Goal: Task Accomplishment & Management: Complete application form

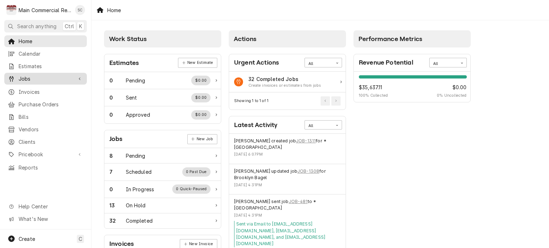
click at [32, 75] on span "Jobs" at bounding box center [46, 79] width 54 height 8
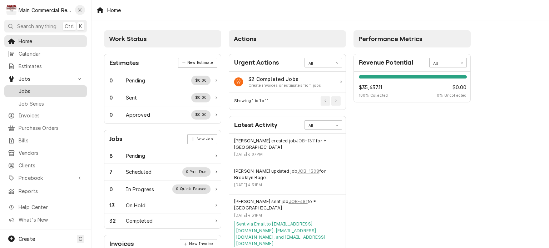
click at [34, 88] on span "Jobs" at bounding box center [51, 92] width 65 height 8
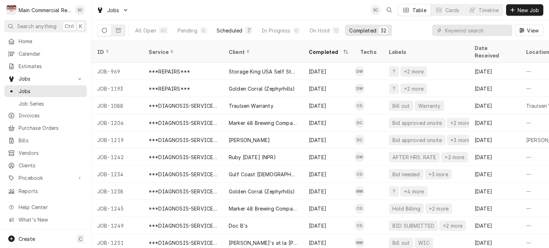
click at [239, 32] on div "Scheduled" at bounding box center [229, 31] width 26 height 8
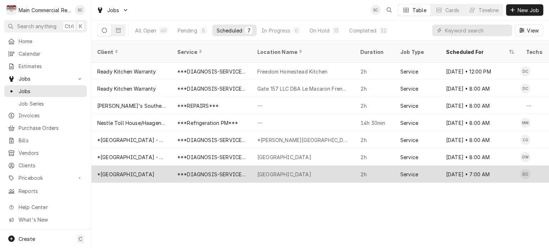
click at [233, 171] on div "***DIAGNOSIS-SERVICE CALL***" at bounding box center [211, 175] width 69 height 8
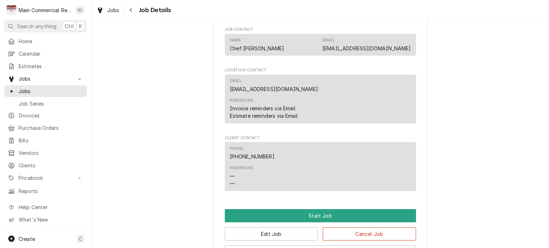
scroll to position [879, 0]
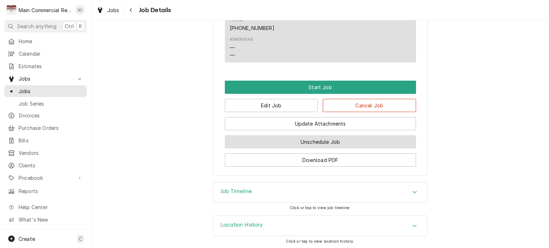
click at [346, 140] on button "Unschedule Job" at bounding box center [320, 141] width 191 height 13
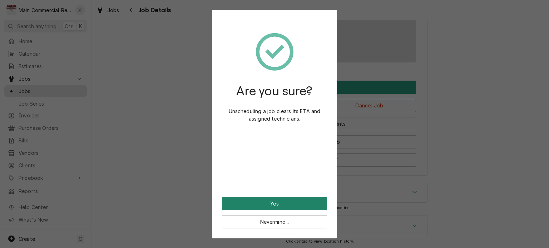
click at [288, 205] on button "Yes" at bounding box center [274, 203] width 105 height 13
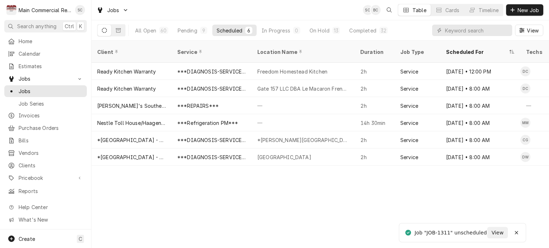
click at [294, 205] on div "Client Service Location Name Duration Job Type Scheduled For Techs Status Label…" at bounding box center [319, 145] width 457 height 208
click at [297, 201] on div "Client Service Location Name Duration Job Type Scheduled For Techs Status Label…" at bounding box center [319, 145] width 457 height 208
click at [455, 194] on div "Client Service Location Name Duration Job Type Scheduled For Techs Status Label…" at bounding box center [319, 145] width 457 height 208
click at [383, 211] on div "Client Service Location Name Duration Job Type Scheduled For Techs Status Label…" at bounding box center [319, 145] width 457 height 208
click at [520, 12] on span "New Job" at bounding box center [528, 10] width 24 height 8
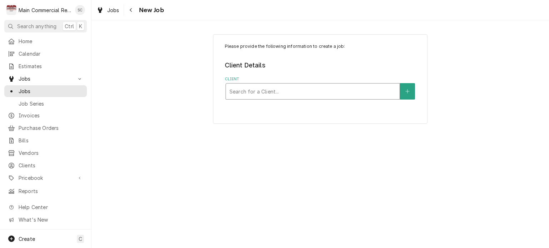
click at [268, 93] on div "Client" at bounding box center [312, 91] width 166 height 13
type input "Main Commercial"
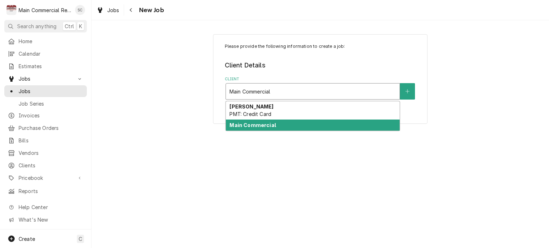
click at [267, 124] on strong "Main Commercial" at bounding box center [252, 125] width 46 height 6
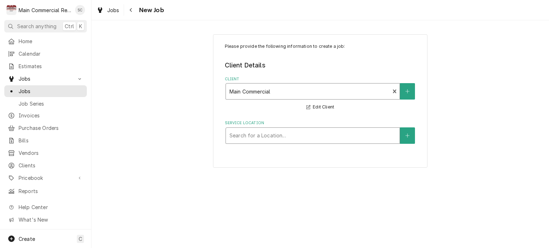
click at [319, 138] on div "Service Location" at bounding box center [312, 135] width 166 height 13
type input "Main Commercial"
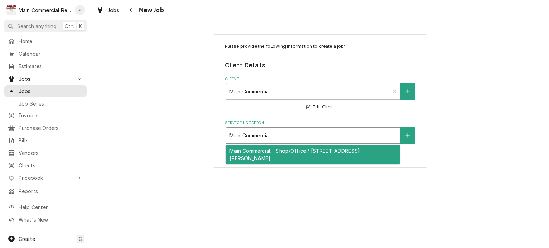
click at [284, 158] on div "Main Commercial - Shop/Office / 16705 Scheer Blvd, Hudson, FL 34667" at bounding box center [313, 154] width 174 height 19
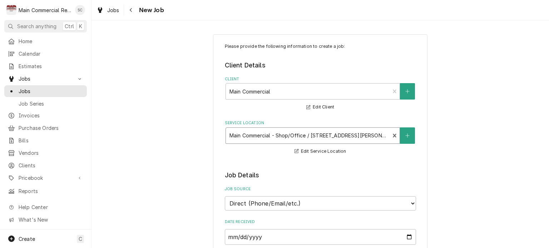
scroll to position [143, 0]
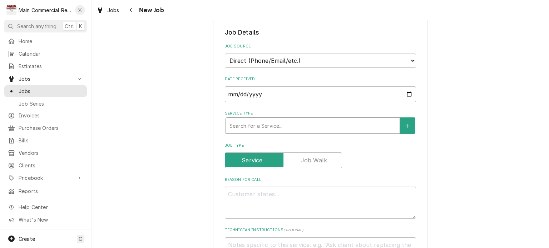
click at [309, 128] on div "Service Type" at bounding box center [312, 125] width 166 height 13
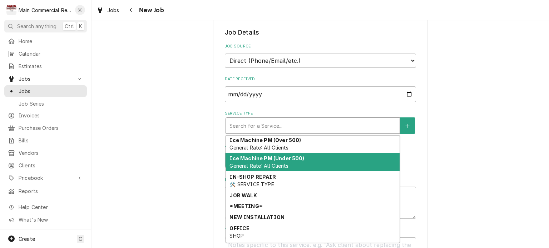
scroll to position [184, 0]
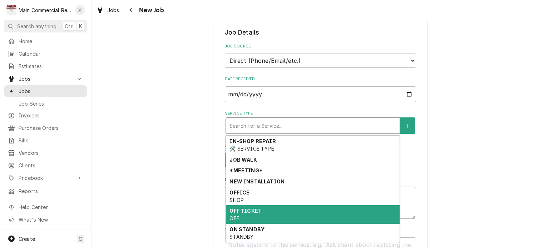
click at [283, 219] on div "OFF TICKET OFF" at bounding box center [313, 214] width 174 height 19
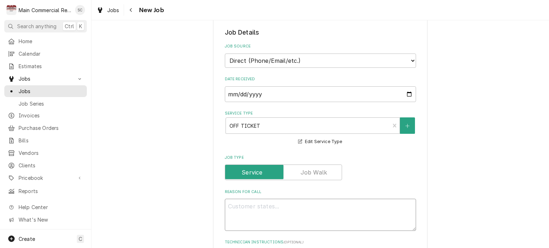
click at [281, 204] on textarea "Reason For Call" at bounding box center [320, 215] width 191 height 32
type textarea "x"
type textarea "A"
type textarea "x"
type textarea "Ap"
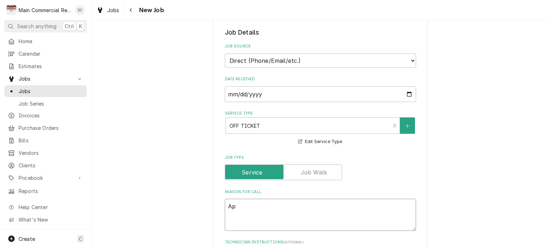
type textarea "x"
type textarea "App"
type textarea "x"
type textarea "Appr"
type textarea "x"
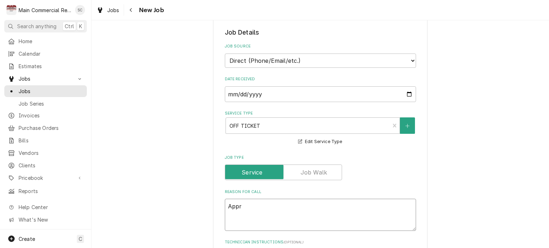
type textarea "Appro"
type textarea "x"
type textarea "Approv"
type textarea "x"
type textarea "Approve"
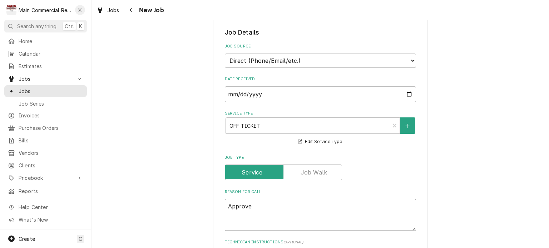
type textarea "x"
type textarea "Approved"
type textarea "x"
type textarea "Approved"
type textarea "x"
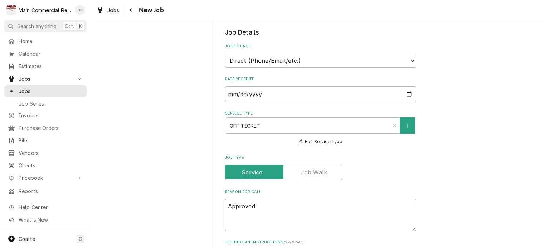
type textarea "Approved"
type textarea "x"
type textarea "Approve"
type textarea "x"
type textarea "Approv"
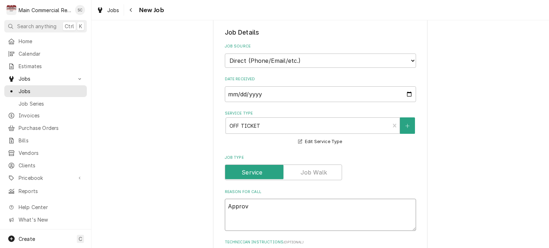
type textarea "x"
type textarea "Appro"
type textarea "x"
type textarea "Appr"
type textarea "x"
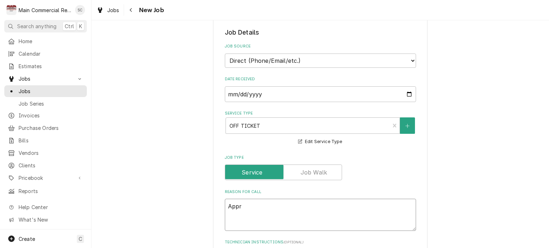
type textarea "App"
type textarea "x"
type textarea "Ap"
type textarea "x"
type textarea "A"
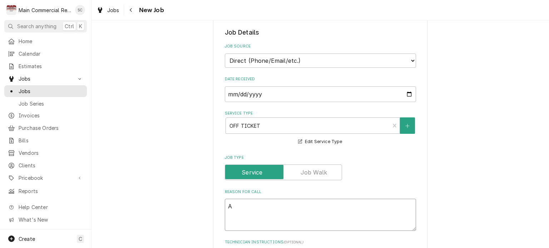
type textarea "x"
type textarea "P"
type textarea "x"
type textarea "Pr"
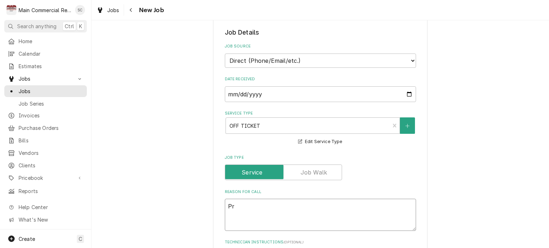
type textarea "x"
type textarea "Pre"
type textarea "x"
type textarea "Pre"
type textarea "x"
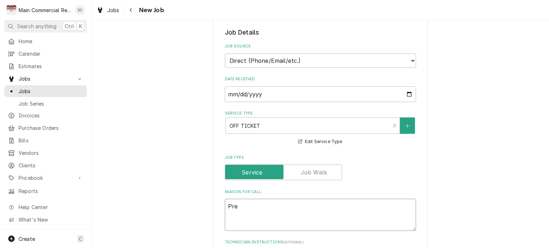
type textarea "Pre"
type textarea "x"
type textarea "Pre A"
type textarea "x"
type textarea "Pre"
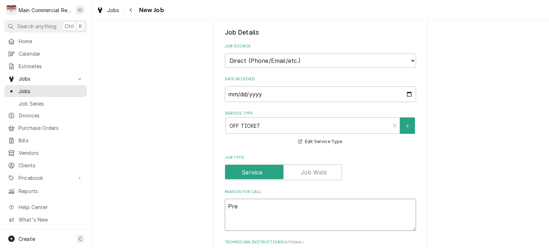
type textarea "x"
type textarea "Pre"
type textarea "x"
type textarea "Pre A"
type textarea "x"
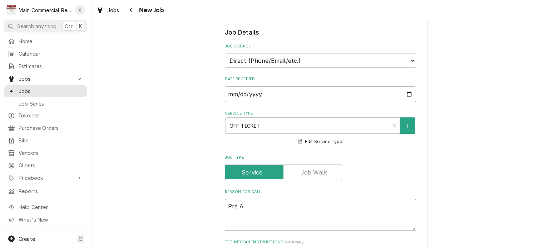
type textarea "Pre Ap"
type textarea "x"
type textarea "Pre App"
type textarea "x"
type textarea "Pre Appr"
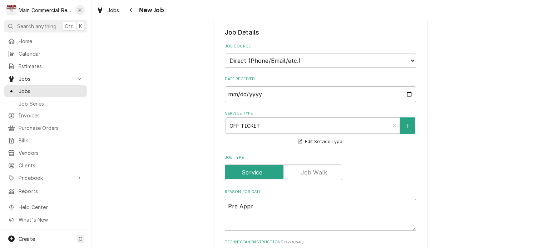
type textarea "x"
type textarea "Pre Appro"
type textarea "x"
type textarea "Pre Approv"
type textarea "x"
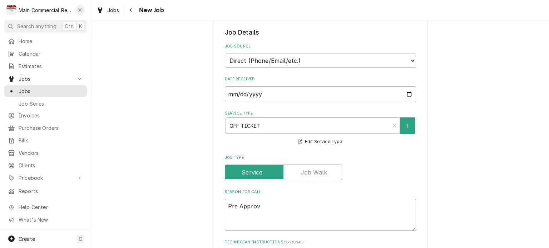
type textarea "Pre Approve"
type textarea "x"
type textarea "Pre Approved"
type textarea "x"
type textarea "Pre Approved"
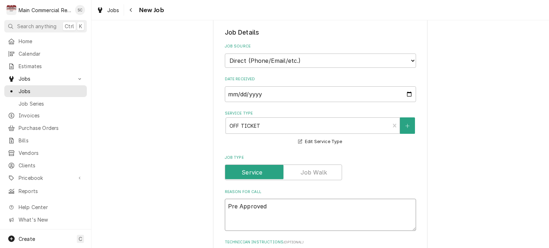
type textarea "x"
type textarea "Pre Approved o"
type textarea "x"
type textarea "Pre Approved of"
type textarea "x"
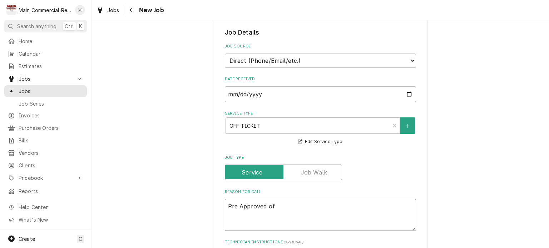
type textarea "Pre Approved off"
type textarea "x"
type textarea "Pre Approved off"
type textarea "x"
type textarea "Pre Approved off 8"
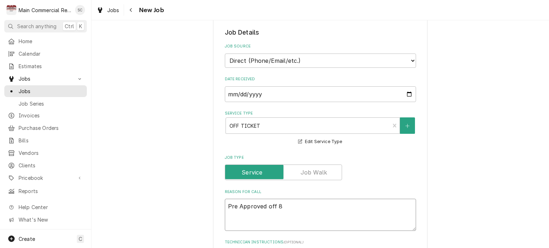
type textarea "x"
type textarea "Pre Approved off 8/"
type textarea "x"
type textarea "Pre Approved off 8/2"
type textarea "x"
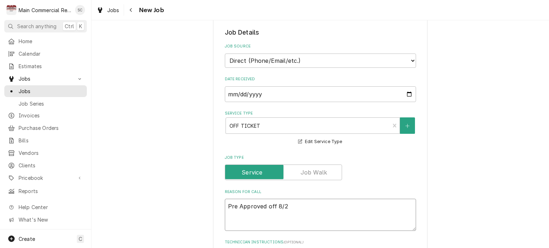
type textarea "Pre Approved off 8/27"
type textarea "x"
type textarea "Pre Approved off 8/27-"
type textarea "x"
type textarea "Pre Approved off 8/27-8"
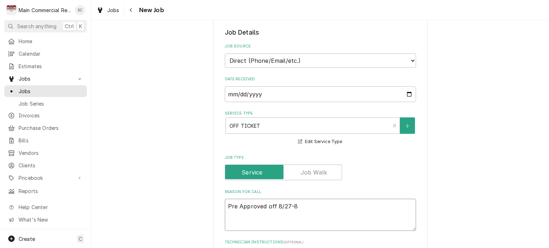
type textarea "x"
type textarea "Pre Approved off 8/27-"
type textarea "x"
type textarea "Pre Approved off 8/27"
type textarea "x"
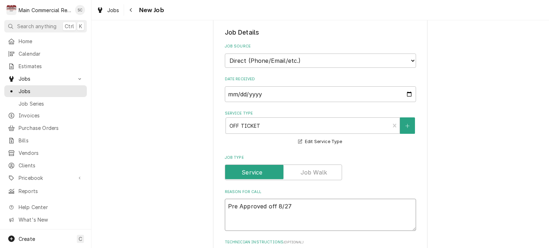
type textarea "Pre Approved off 8/2"
type textarea "x"
type textarea "Pre Approved off 8/28"
type textarea "x"
type textarea "Pre Approved off 8/28/"
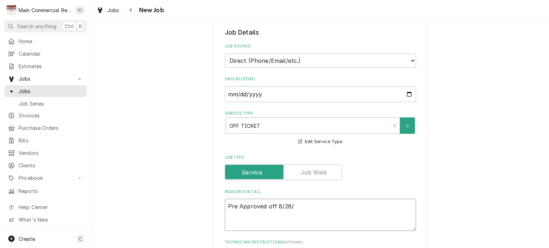
type textarea "x"
type textarea "Pre Approved off 8/28"
type textarea "x"
type textarea "Pre Approved off 8/28-"
type textarea "x"
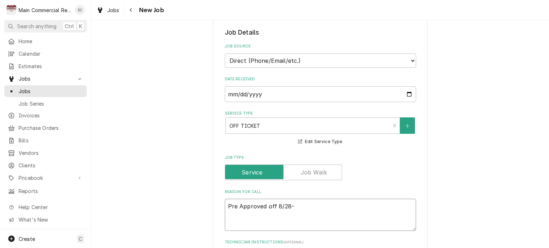
type textarea "Pre Approved off 8/28-8"
type textarea "x"
type textarea "Pre Approved off 8/28-8/"
type textarea "x"
type textarea "Pre Approved off 8/28-8/2"
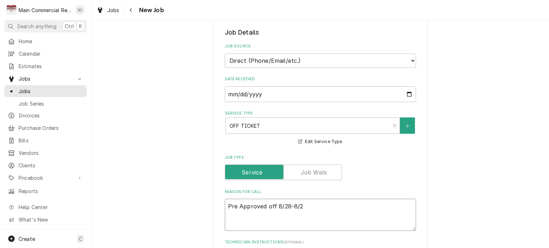
type textarea "x"
type textarea "Pre Approved off 8/28-8/29"
type textarea "x"
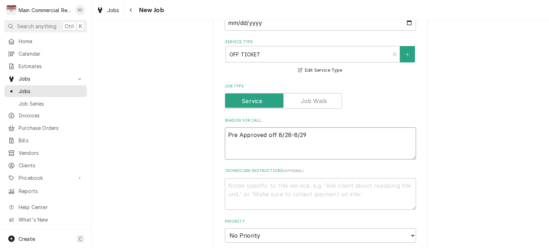
scroll to position [321, 0]
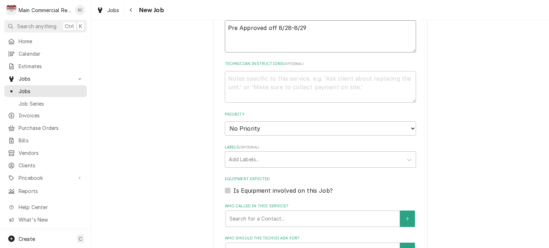
type textarea "Pre Approved off 8/28-8/29"
click at [294, 127] on select "No Priority Urgent High Medium Low" at bounding box center [320, 128] width 191 height 14
select select "1"
click at [225, 121] on select "No Priority Urgent High Medium Low" at bounding box center [320, 128] width 191 height 14
type textarea "x"
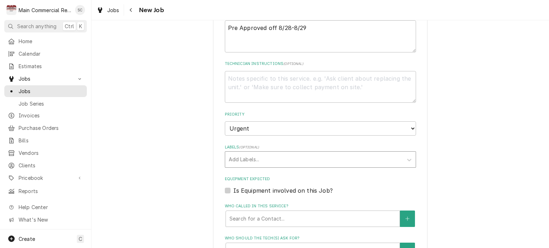
click at [270, 155] on div "Labels" at bounding box center [314, 159] width 170 height 13
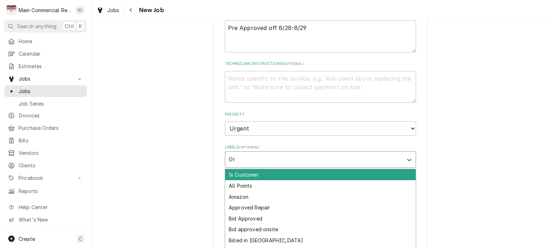
type input "Off"
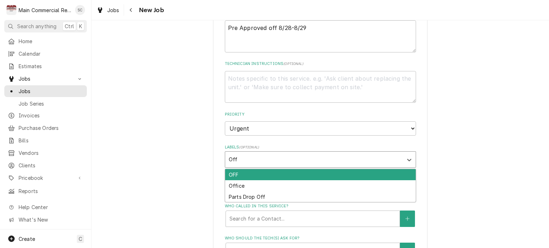
click at [264, 175] on div "OFF" at bounding box center [320, 174] width 190 height 11
type textarea "x"
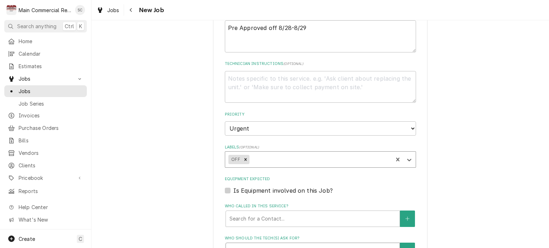
scroll to position [429, 0]
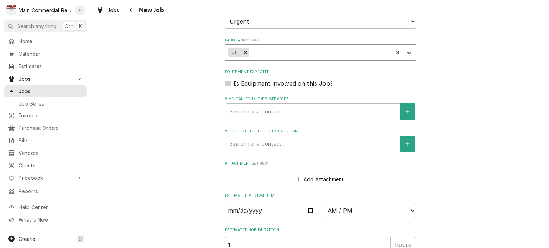
type textarea "x"
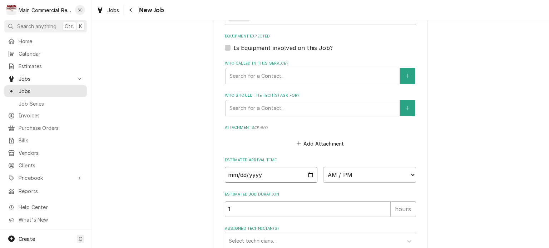
click at [309, 172] on input "Date" at bounding box center [271, 175] width 93 height 16
type input "2025-08-27"
click at [352, 174] on select "AM / PM 6:00 AM 6:15 AM 6:30 AM 6:45 AM 7:00 AM 7:15 AM 7:30 AM 7:45 AM 8:00 AM…" at bounding box center [369, 175] width 93 height 16
click at [307, 173] on input "2025-08-27" at bounding box center [271, 175] width 93 height 16
type textarea "x"
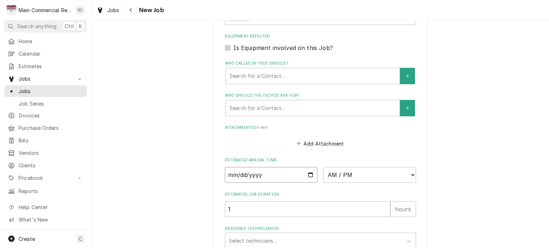
type input "2025-08-28"
click at [342, 174] on select "AM / PM 6:00 AM 6:15 AM 6:30 AM 6:45 AM 7:00 AM 7:15 AM 7:30 AM 7:45 AM 8:00 AM…" at bounding box center [369, 175] width 93 height 16
type textarea "x"
select select "08:00:00"
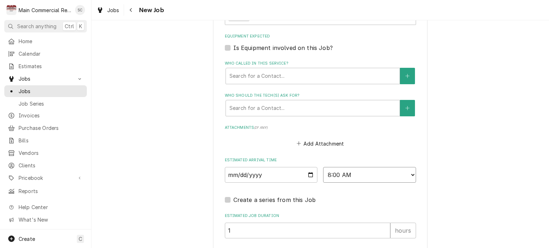
scroll to position [546, 0]
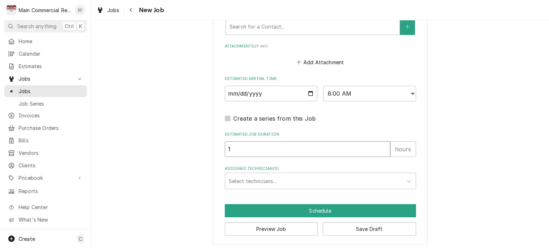
drag, startPoint x: 266, startPoint y: 144, endPoint x: 215, endPoint y: 147, distance: 50.4
type textarea "x"
type input "8"
type textarea "x"
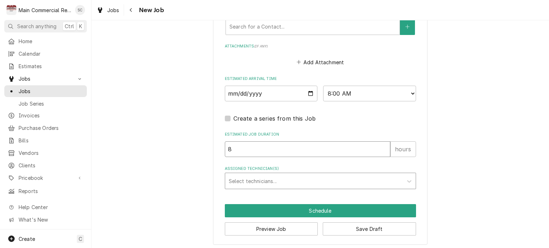
type input "8"
click at [240, 177] on div "Assigned Technician(s)" at bounding box center [314, 181] width 170 height 13
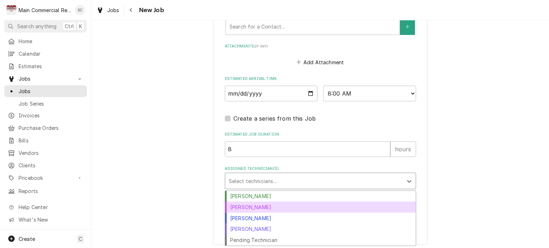
click at [251, 204] on div "[PERSON_NAME]" at bounding box center [320, 207] width 190 height 11
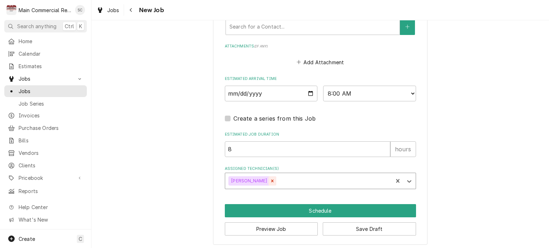
click at [271, 180] on icon "Remove Dorian Wertz" at bounding box center [272, 181] width 3 height 3
click at [260, 179] on div "Assigned Technician(s)" at bounding box center [314, 181] width 170 height 13
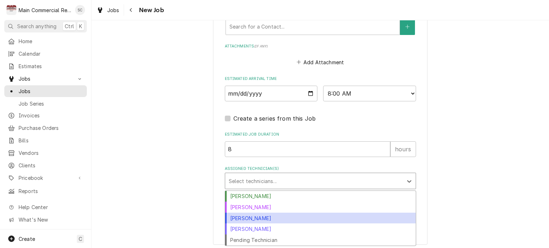
click at [253, 216] on div "[PERSON_NAME]" at bounding box center [320, 218] width 190 height 11
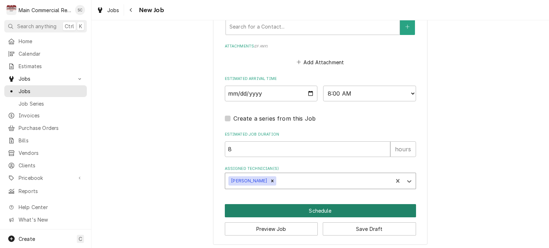
type textarea "x"
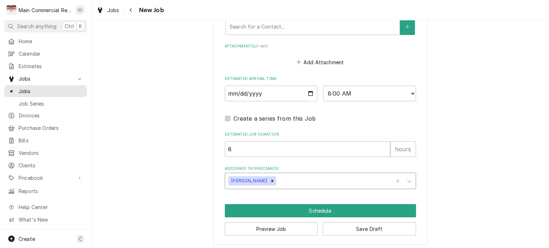
click at [233, 115] on label "Create a series from this Job" at bounding box center [274, 118] width 83 height 9
click at [233, 115] on input "Job Create/Update Form" at bounding box center [328, 122] width 191 height 16
checkbox input "true"
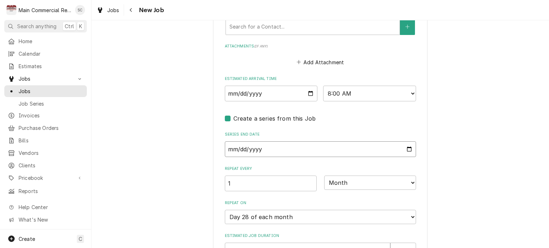
click at [277, 148] on input "Series End Date" at bounding box center [320, 149] width 191 height 16
click at [407, 147] on input "Series End Date" at bounding box center [320, 149] width 191 height 16
type textarea "x"
type input "2025-08-29"
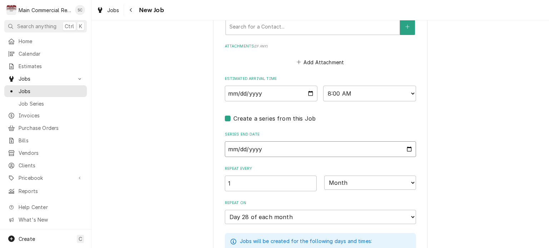
type textarea "x"
click at [347, 181] on select "Day Week Month Year" at bounding box center [370, 183] width 92 height 14
select select "3"
click at [324, 176] on select "Day Week Month Year" at bounding box center [370, 183] width 92 height 14
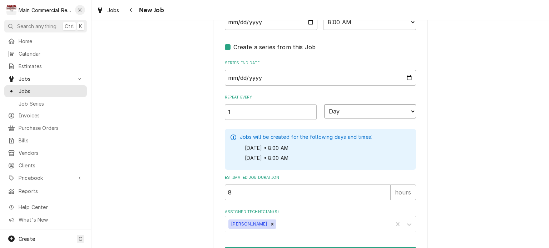
scroll to position [659, 0]
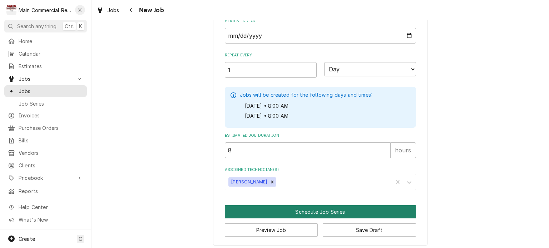
click at [304, 208] on button "Schedule Job Series" at bounding box center [320, 211] width 191 height 13
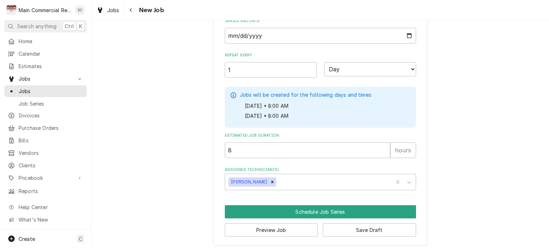
scroll to position [653, 0]
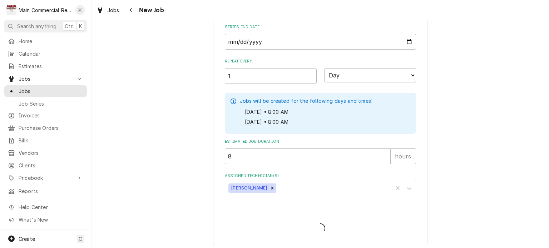
type textarea "x"
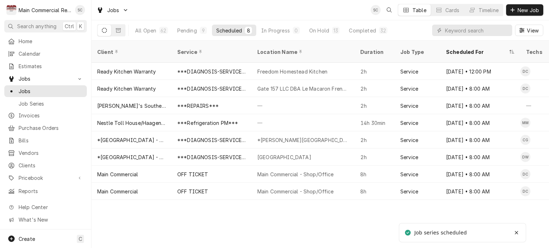
click at [325, 217] on div "Client Service Location Name Duration Job Type Scheduled For Techs Status Label…" at bounding box center [319, 145] width 457 height 208
click at [525, 10] on span "New Job" at bounding box center [528, 10] width 24 height 8
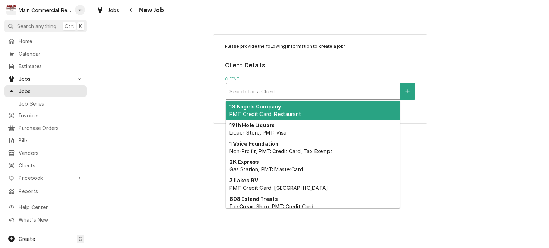
click at [311, 94] on div "Client" at bounding box center [312, 91] width 166 height 13
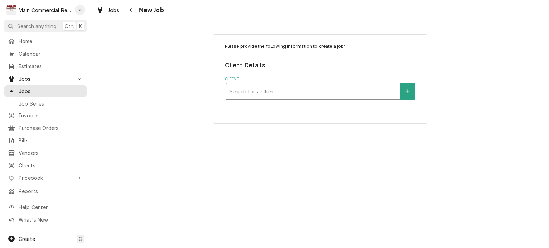
click at [324, 91] on div "Client" at bounding box center [312, 91] width 166 height 13
type input "Main Commercial"
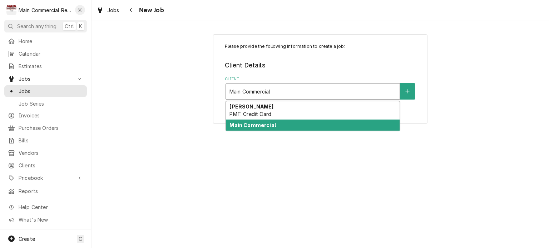
click at [294, 128] on div "Main Commercial" at bounding box center [313, 125] width 174 height 11
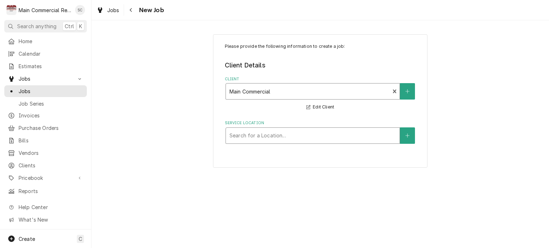
click at [339, 132] on div "Service Location" at bounding box center [312, 135] width 166 height 13
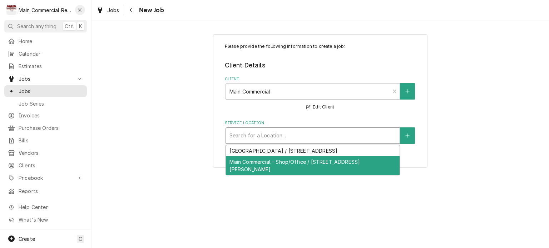
click at [342, 160] on div "Main Commercial - Shop/Office / [STREET_ADDRESS][PERSON_NAME]" at bounding box center [313, 165] width 174 height 19
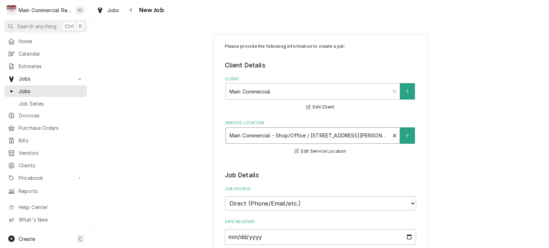
scroll to position [179, 0]
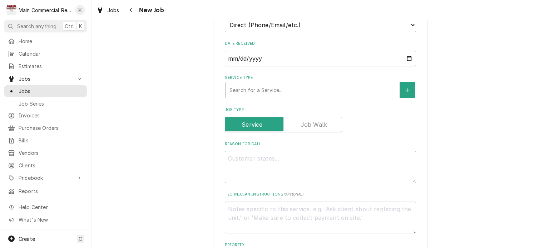
click at [301, 91] on div "Service Type" at bounding box center [312, 90] width 166 height 13
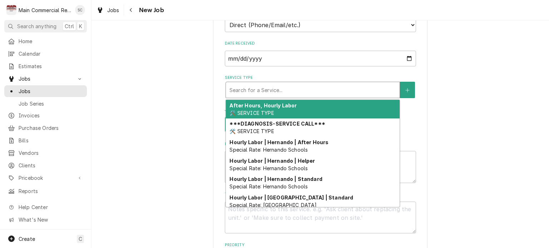
type textarea "x"
type input "O"
type textarea "x"
type input "OF"
type textarea "x"
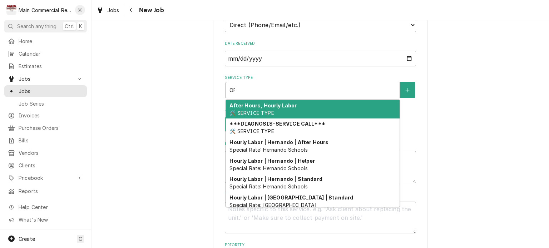
type input "OFF"
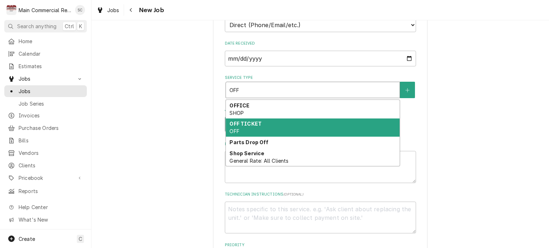
click at [288, 123] on div "OFF TICKET OFF" at bounding box center [313, 128] width 174 height 19
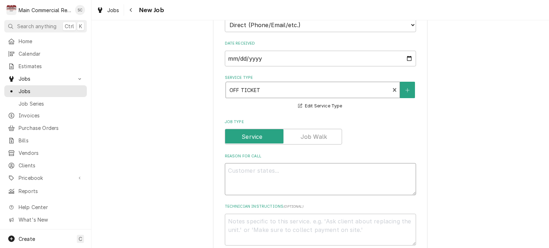
click at [296, 166] on textarea "Reason For Call" at bounding box center [320, 179] width 191 height 32
type textarea "x"
type textarea "P"
type textarea "x"
type textarea "Pr"
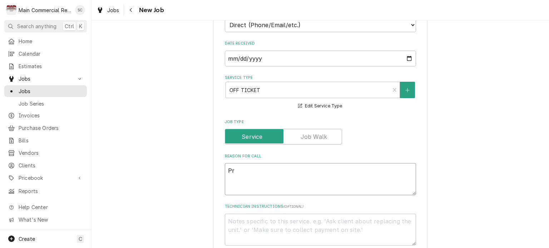
type textarea "x"
type textarea "Pre"
type textarea "x"
type textarea "Pre"
type textarea "x"
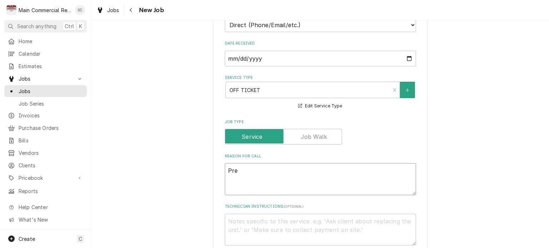
type textarea "Pre A"
type textarea "x"
type textarea "Pre Ap"
type textarea "x"
type textarea "Pre App"
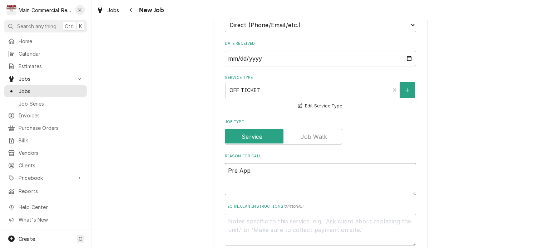
type textarea "x"
type textarea "Pre Appr"
type textarea "x"
type textarea "Pre Appro"
type textarea "x"
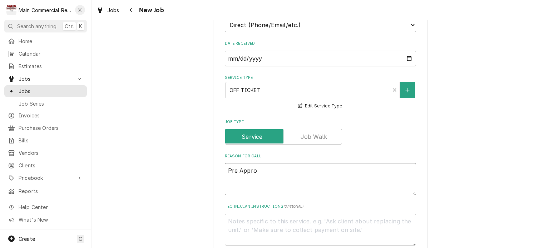
type textarea "Pre Approv"
type textarea "x"
type textarea "Pre Approve"
type textarea "x"
type textarea "Pre Approved"
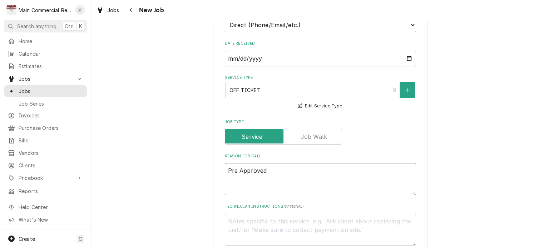
type textarea "x"
type textarea "Pre Approved"
type textarea "x"
type textarea "Pre Approved O"
type textarea "x"
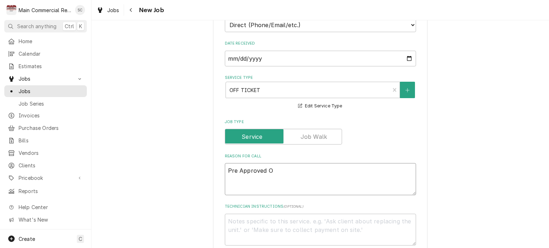
type textarea "Pre Approved OF"
type textarea "x"
type textarea "Pre Approved OFF"
type textarea "x"
type textarea "Pre Approved OFF"
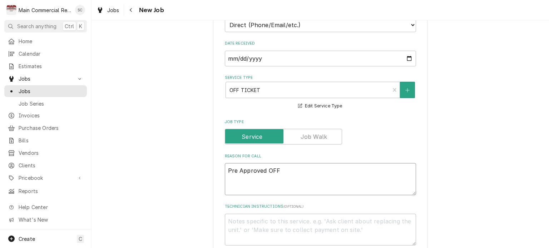
type textarea "x"
type textarea "Pre Approved OFF T"
type textarea "x"
type textarea "Pre Approved OFF Ti"
type textarea "x"
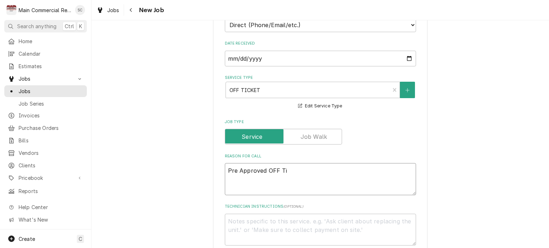
type textarea "Pre Approved OFF T"
type textarea "x"
type textarea "Pre Approved OFF Tu"
type textarea "x"
type textarea "Pre Approved OFF Tue"
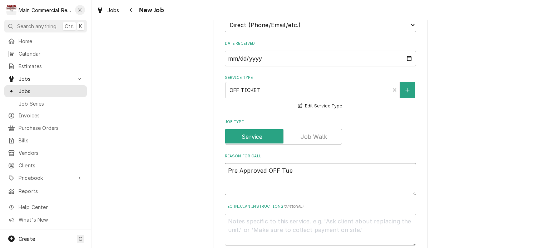
type textarea "x"
type textarea "Pre Approved OFF Tues"
type textarea "x"
type textarea "Pre Approved OFF Tuesd"
type textarea "x"
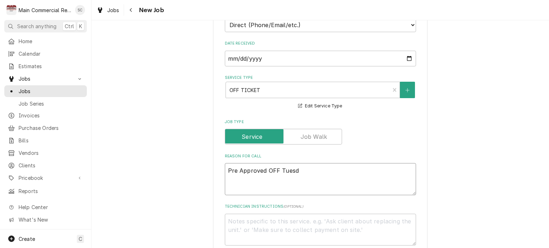
type textarea "Pre Approved OFF Tuesda"
type textarea "x"
type textarea "Pre Approved OFF Tuesday"
type textarea "x"
type textarea "Pre Approved OFF Tuesday"
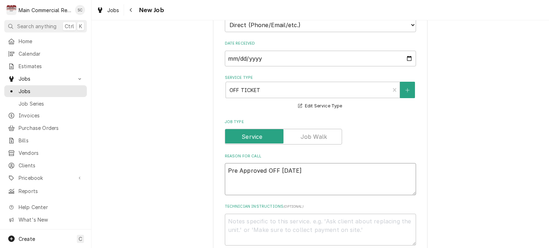
type textarea "x"
type textarea "Pre Approved OFF Tuesday 9"
type textarea "x"
type textarea "Pre Approved OFF Tuesday 9/"
type textarea "x"
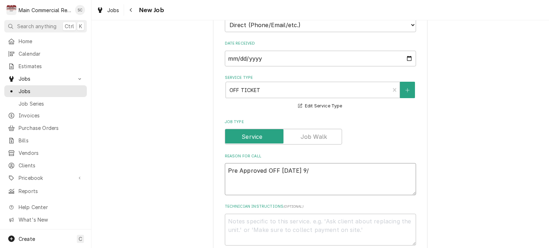
type textarea "Pre Approved OFF Tuesday 9/2"
type textarea "x"
type textarea "Pre Approved OFF Tuesday 9/2-"
type textarea "x"
type textarea "Pre Approved OFF Tuesday 9/2-T"
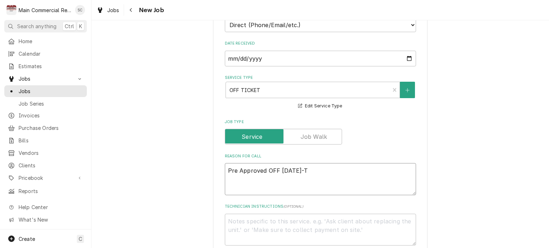
type textarea "x"
type textarea "Pre Approved OFF Tuesday 9/2-"
type textarea "x"
type textarea "Pre Approved OFF Tuesday 9/2-"
type textarea "x"
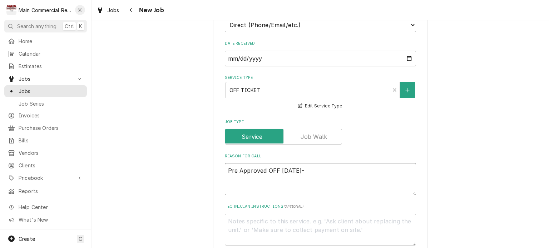
type textarea "Pre Approved OFF Tuesday 9/2- T"
type textarea "x"
type textarea "Pre Approved OFF Tuesday 9/2- Th"
type textarea "x"
type textarea "Pre Approved OFF Tuesday 9/2- Thu"
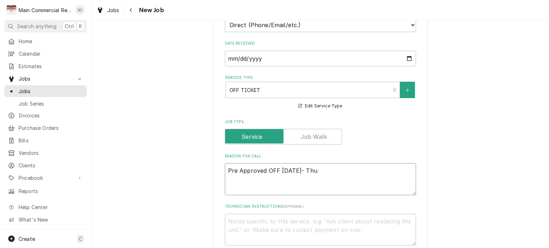
type textarea "x"
type textarea "Pre Approved OFF Tuesday 9/2- Thur"
type textarea "x"
type textarea "Pre Approved OFF Tuesday 9/2- Thurs"
type textarea "x"
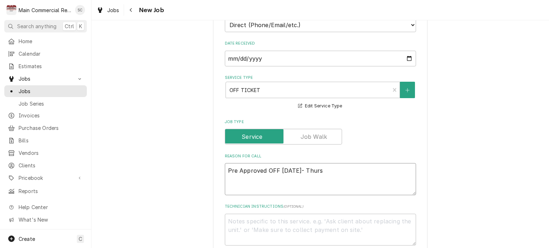
type textarea "Pre Approved OFF Tuesday 9/2- Thursd"
type textarea "x"
type textarea "Pre Approved OFF Tuesday 9/2- Thursda"
type textarea "x"
type textarea "Pre Approved OFF Tuesday 9/2- Thursday"
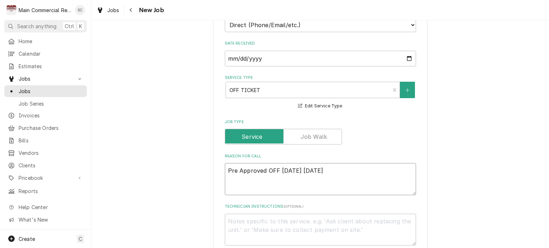
type textarea "x"
type textarea "Pre Approved OFF Tuesday 9/2- Thursday"
type textarea "x"
type textarea "Pre Approved OFF Tuesday 9/2- Thursday 9"
type textarea "x"
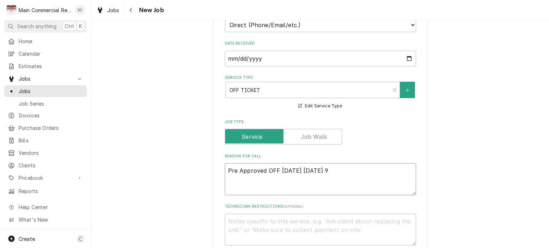
type textarea "Pre Approved OFF Tuesday 9/2- Thursday 9/"
type textarea "x"
type textarea "Pre Approved OFF Tuesday 9/2- Thursday 9/4"
type textarea "x"
type textarea "Pre Approved OFF Tuesday 9/2- Thursday 9/4"
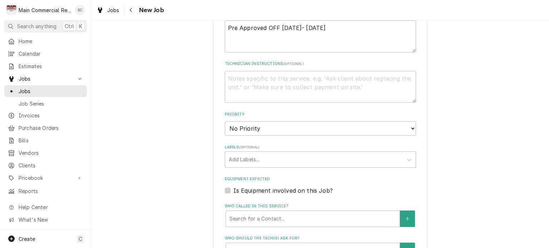
scroll to position [393, 0]
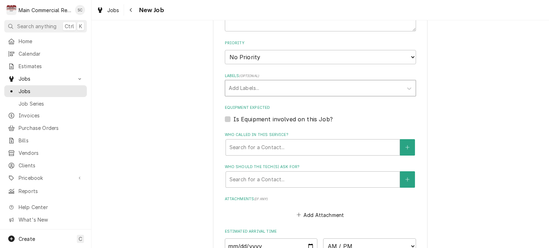
click at [292, 88] on div "Labels" at bounding box center [314, 88] width 170 height 13
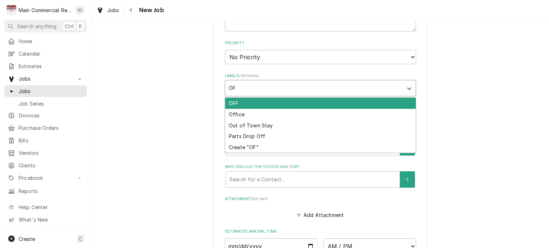
type input "OFF"
click at [286, 102] on div "OFF" at bounding box center [320, 103] width 190 height 11
type textarea "x"
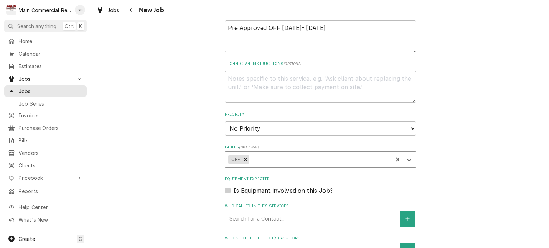
scroll to position [286, 0]
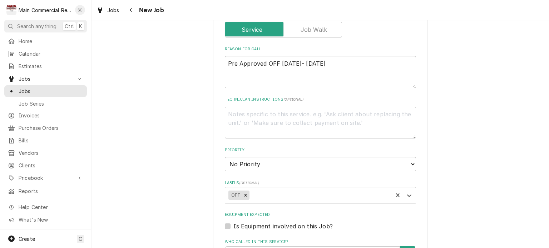
click at [467, 160] on div "Please provide the following information to create a job: Client Details Client…" at bounding box center [319, 159] width 457 height 834
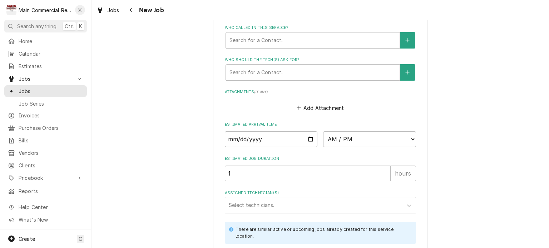
scroll to position [536, 0]
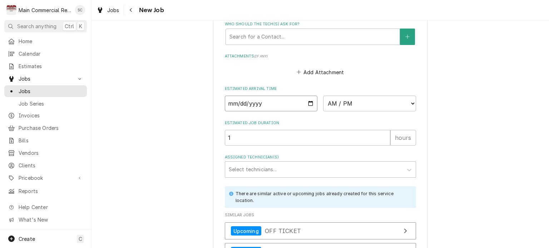
click at [307, 100] on input "Date" at bounding box center [271, 104] width 93 height 16
type textarea "x"
type input "2025-09-02"
type textarea "x"
click at [345, 100] on select "AM / PM 6:00 AM 6:15 AM 6:30 AM 6:45 AM 7:00 AM 7:15 AM 7:30 AM 7:45 AM 8:00 AM…" at bounding box center [369, 104] width 93 height 16
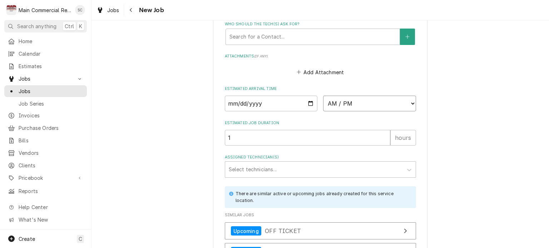
select select "08:00:00"
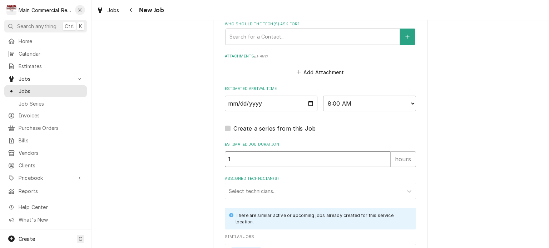
click at [270, 156] on input "1" at bounding box center [307, 159] width 165 height 16
type textarea "x"
type input "8"
type textarea "x"
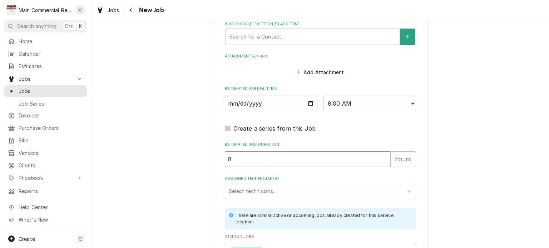
type input "8"
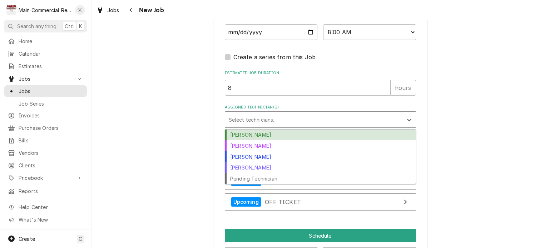
click at [340, 119] on div "Assigned Technician(s)" at bounding box center [314, 119] width 170 height 13
click at [318, 133] on div "[PERSON_NAME]" at bounding box center [320, 135] width 190 height 11
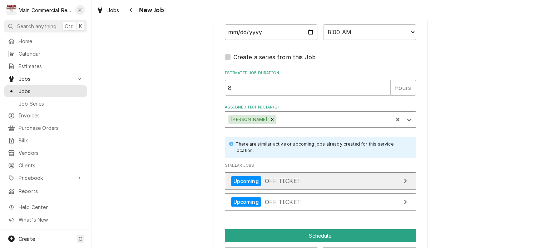
type textarea "x"
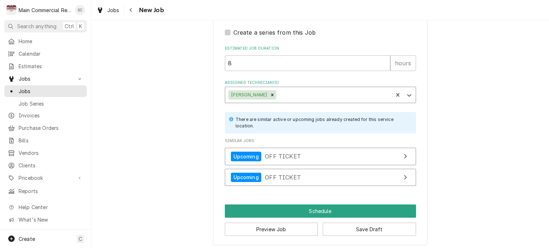
scroll to position [560, 0]
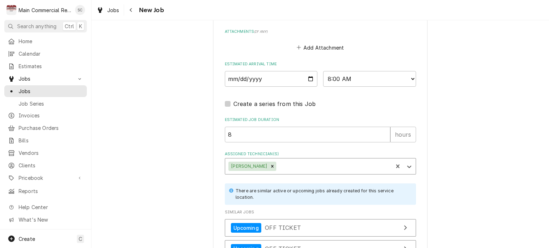
click at [233, 101] on label "Create a series from this Job" at bounding box center [274, 104] width 83 height 9
click at [233, 101] on input "Job Create/Update Form" at bounding box center [328, 108] width 191 height 16
checkbox input "true"
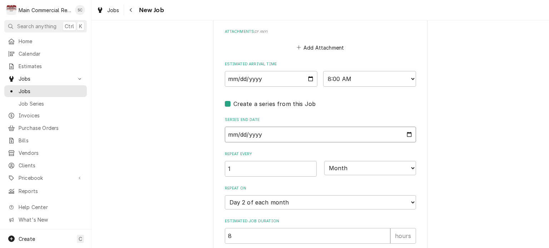
click at [297, 130] on input "Series End Date" at bounding box center [320, 135] width 191 height 16
click at [316, 130] on input "Series End Date" at bounding box center [320, 135] width 191 height 16
click at [408, 133] on input "Series End Date" at bounding box center [320, 135] width 191 height 16
type textarea "x"
type input "2025-09-27"
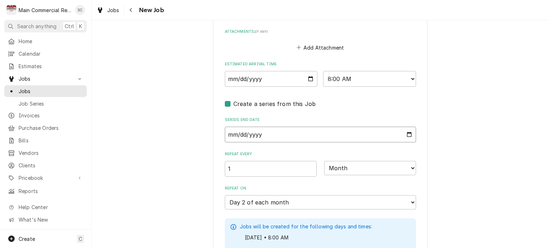
click at [407, 133] on input "2025-09-27" at bounding box center [320, 135] width 191 height 16
type textarea "x"
type input "2025-09-04"
type textarea "x"
click at [342, 169] on select "Day Week Month Year" at bounding box center [370, 168] width 92 height 14
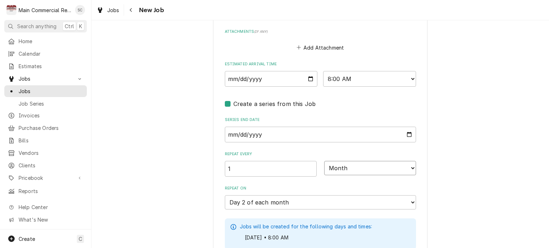
select select "3"
click at [324, 161] on select "Day Week Month Year" at bounding box center [370, 168] width 92 height 14
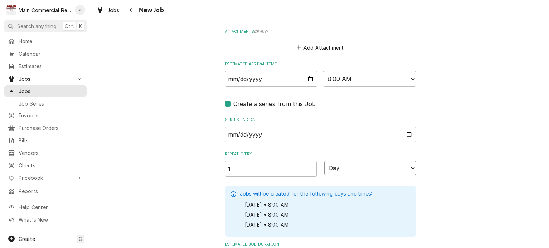
type textarea "x"
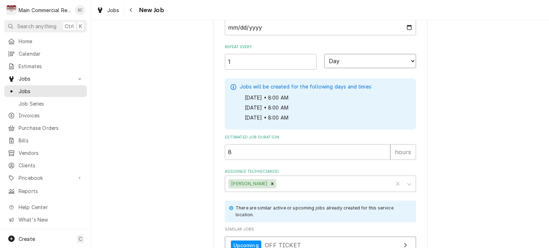
scroll to position [739, 0]
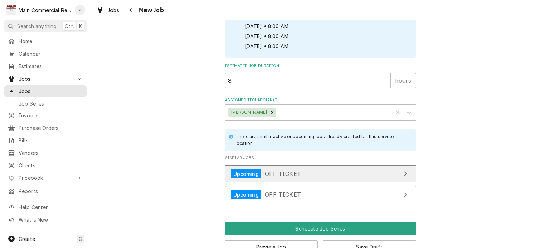
click at [305, 174] on link "Upcoming OFF TICKET" at bounding box center [320, 174] width 191 height 18
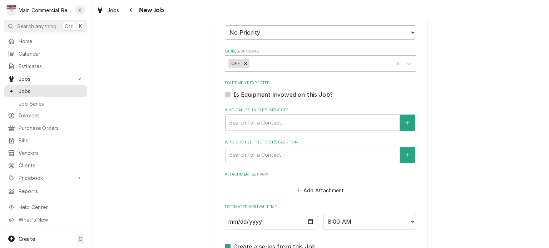
scroll to position [346, 0]
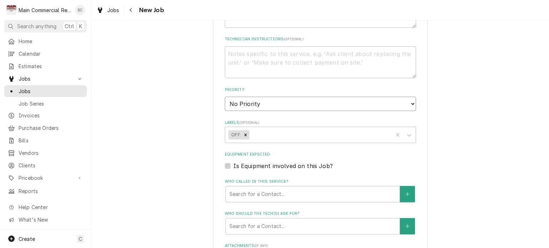
click at [298, 104] on select "No Priority Urgent High Medium Low" at bounding box center [320, 104] width 191 height 14
select select "1"
click at [225, 97] on select "No Priority Urgent High Medium Low" at bounding box center [320, 104] width 191 height 14
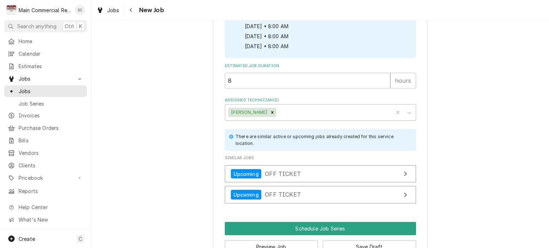
scroll to position [755, 0]
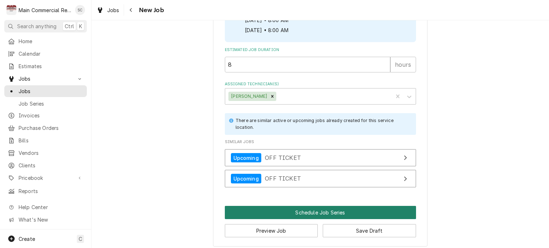
click at [341, 209] on button "Schedule Job Series" at bounding box center [320, 212] width 191 height 13
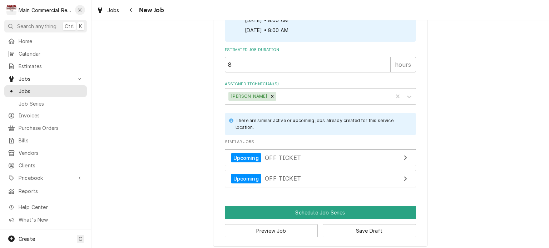
scroll to position [749, 0]
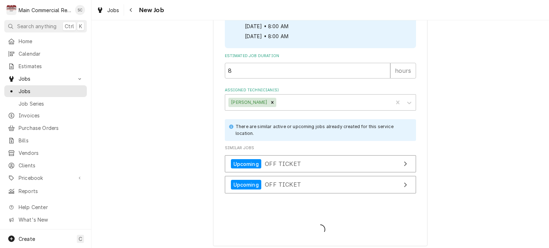
type textarea "x"
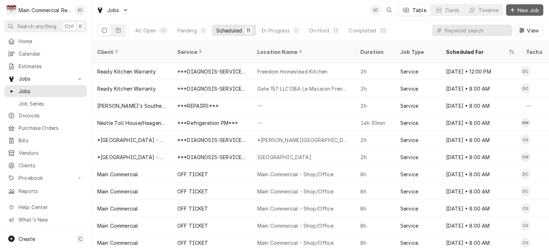
click at [520, 13] on span "New Job" at bounding box center [528, 10] width 24 height 8
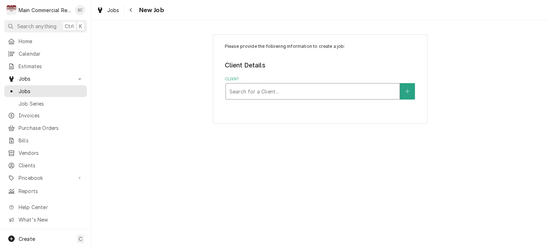
click at [299, 91] on div "Client" at bounding box center [312, 91] width 166 height 13
type input "Main Commerci"
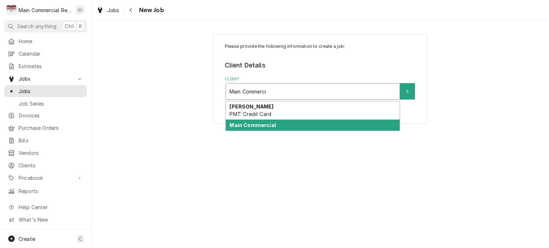
click at [290, 124] on div "Main Commercial" at bounding box center [313, 125] width 174 height 11
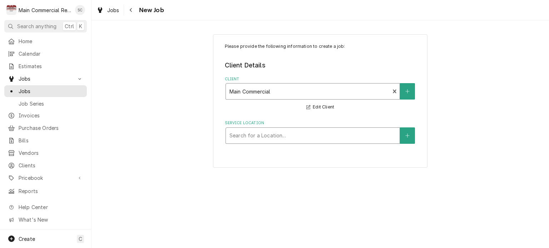
click at [302, 141] on div "Service Location" at bounding box center [312, 135] width 166 height 13
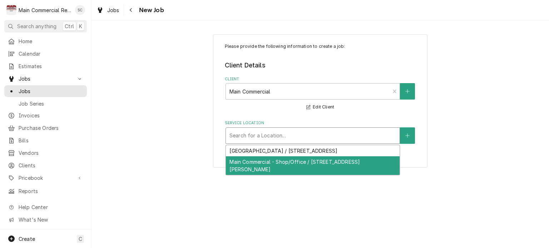
click at [295, 159] on div "Main Commercial - Shop/Office / [STREET_ADDRESS][PERSON_NAME]" at bounding box center [313, 165] width 174 height 19
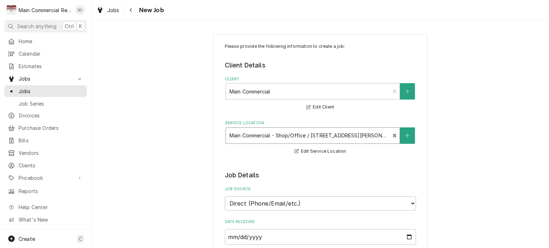
scroll to position [214, 0]
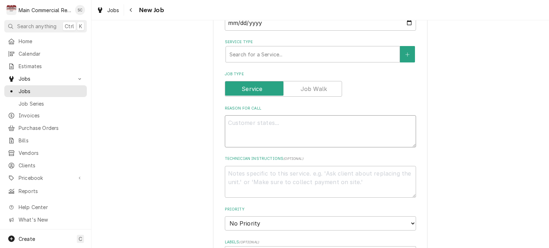
click at [277, 120] on textarea "Reason For Call" at bounding box center [320, 131] width 191 height 32
type textarea "x"
type textarea "O"
type textarea "x"
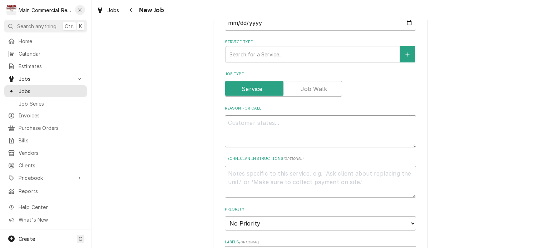
type textarea "P"
type textarea "x"
type textarea "Pr"
type textarea "x"
type textarea "Pre"
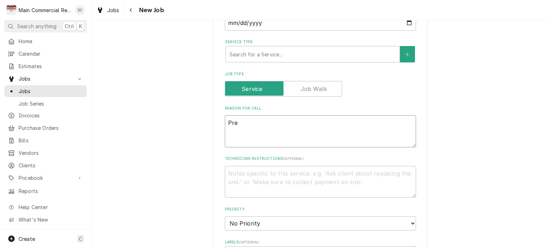
type textarea "x"
type textarea "Pre"
type textarea "x"
type textarea "Pre A"
type textarea "x"
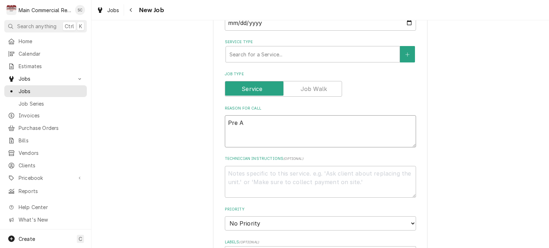
type textarea "Pre Ap"
type textarea "x"
type textarea "Pre App"
type textarea "x"
type textarea "Pre Appr"
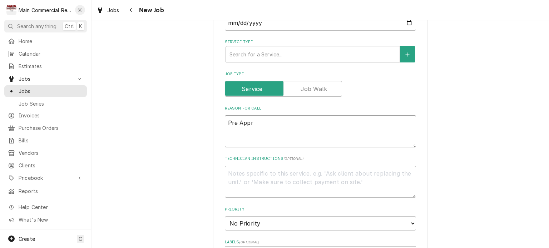
type textarea "x"
type textarea "Pre Appro"
type textarea "x"
type textarea "Pre Approv"
type textarea "x"
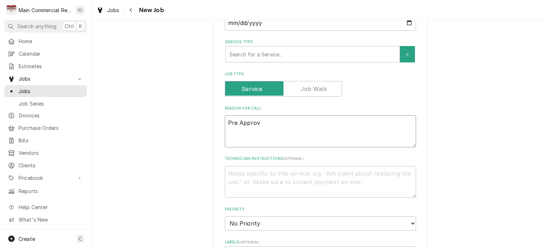
type textarea "Pre Approve"
type textarea "x"
type textarea "Pre Approved"
type textarea "x"
type textarea "Pre Approved"
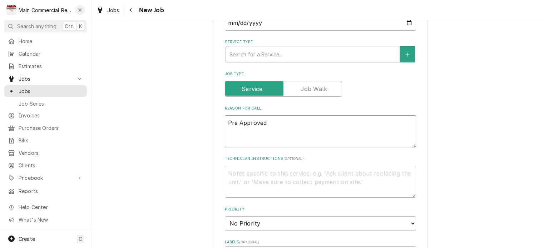
type textarea "x"
type textarea "Pre Approved O"
type textarea "x"
type textarea "Pre Approved OF"
type textarea "x"
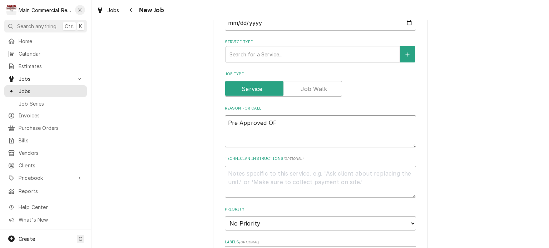
type textarea "Pre Approved OFF"
type textarea "x"
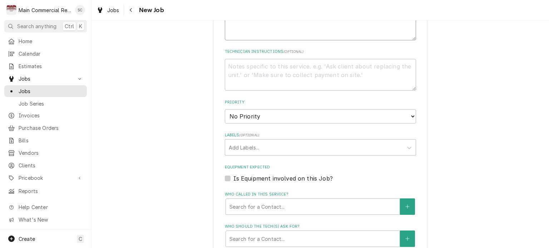
type textarea "Pre Approved OFF"
click at [269, 116] on select "No Priority Urgent High Medium Low" at bounding box center [320, 116] width 191 height 14
select select "1"
click at [225, 109] on select "No Priority Urgent High Medium Low" at bounding box center [320, 116] width 191 height 14
type textarea "x"
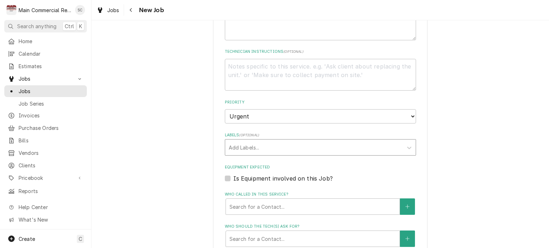
click at [285, 146] on div "Labels" at bounding box center [314, 147] width 170 height 13
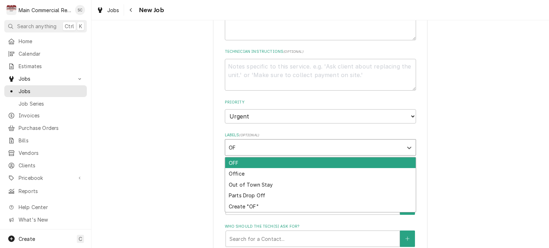
type input "OFF"
click at [255, 163] on div "OFF" at bounding box center [320, 163] width 190 height 11
type textarea "x"
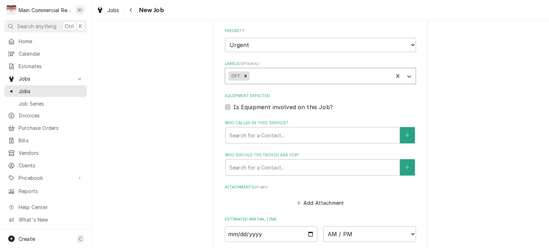
scroll to position [464, 0]
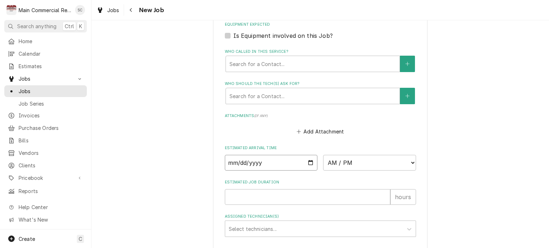
click at [306, 161] on input "Date" at bounding box center [271, 163] width 93 height 16
type textarea "x"
type input "2025-09-27"
type textarea "x"
type input "2025-09-12"
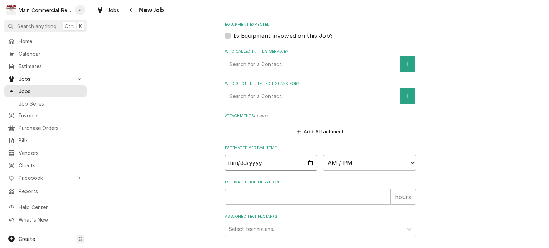
scroll to position [512, 0]
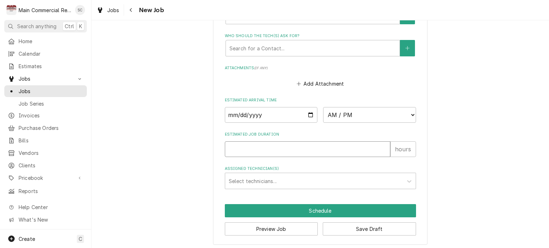
click at [271, 149] on input "Estimated Job Duration" at bounding box center [307, 149] width 165 height 16
type textarea "x"
type input "8"
type textarea "x"
type input "8"
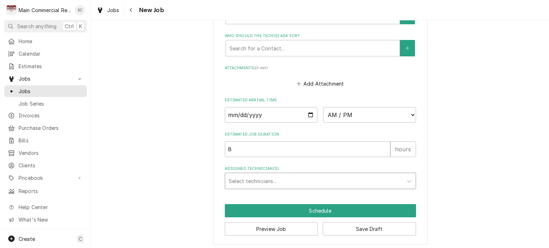
click at [306, 179] on div "Assigned Technician(s)" at bounding box center [314, 181] width 170 height 13
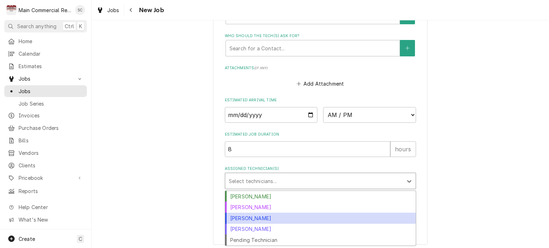
click at [263, 215] on div "[PERSON_NAME]" at bounding box center [320, 218] width 190 height 11
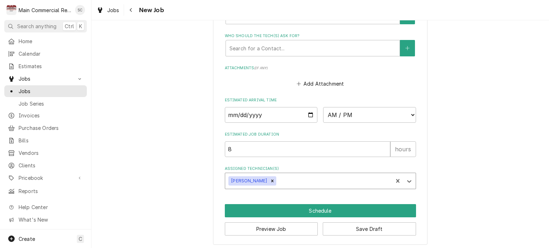
type textarea "x"
click at [366, 115] on select "AM / PM 6:00 AM 6:15 AM 6:30 AM 6:45 AM 7:00 AM 7:15 AM 7:30 AM 7:45 AM 8:00 AM…" at bounding box center [369, 115] width 93 height 16
select select "08:00:00"
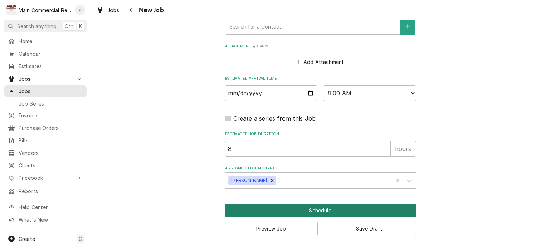
click at [334, 207] on button "Schedule" at bounding box center [320, 210] width 191 height 13
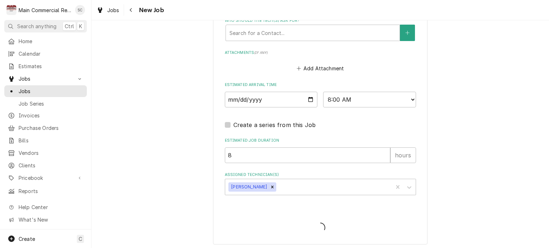
scroll to position [232, 0]
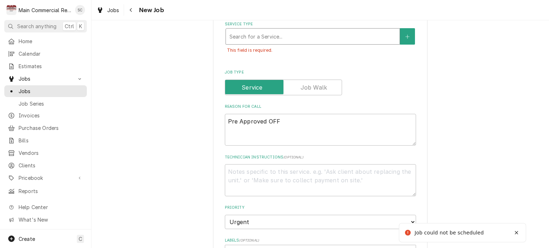
click at [240, 35] on div "Service Type" at bounding box center [312, 36] width 166 height 13
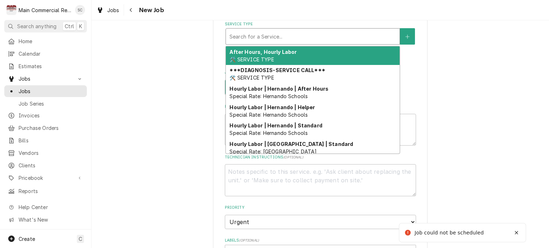
type textarea "x"
type input "O"
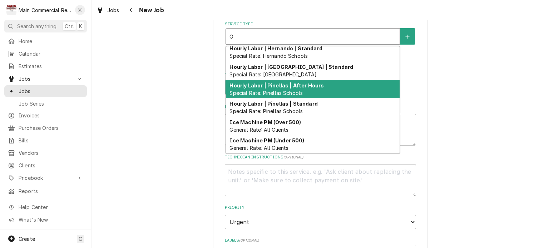
scroll to position [184, 0]
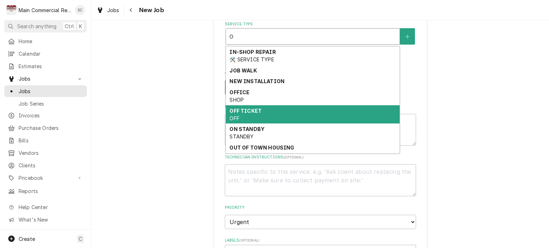
click at [265, 107] on div "OFF TICKET OFF" at bounding box center [313, 114] width 174 height 19
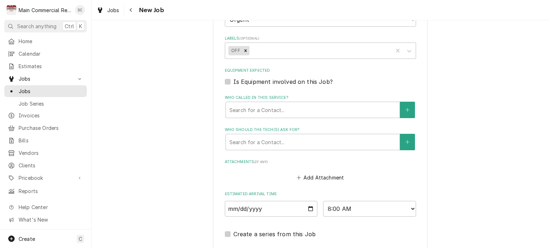
scroll to position [554, 0]
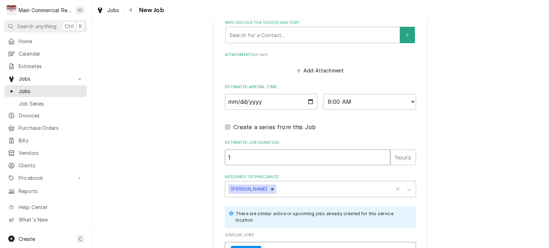
drag, startPoint x: 245, startPoint y: 156, endPoint x: 236, endPoint y: 156, distance: 8.9
click at [237, 156] on input "1" at bounding box center [307, 158] width 165 height 16
drag, startPoint x: 230, startPoint y: 155, endPoint x: 219, endPoint y: 154, distance: 11.6
type textarea "x"
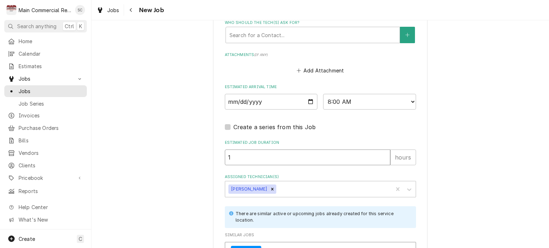
type input "8"
type textarea "x"
type input "8"
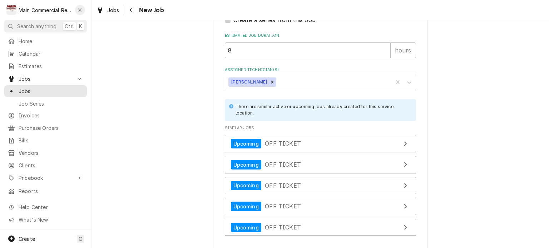
scroll to position [697, 0]
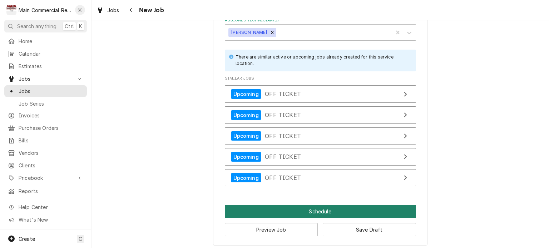
click at [335, 205] on button "Schedule" at bounding box center [320, 211] width 191 height 13
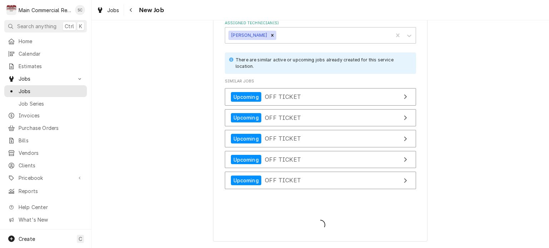
scroll to position [688, 0]
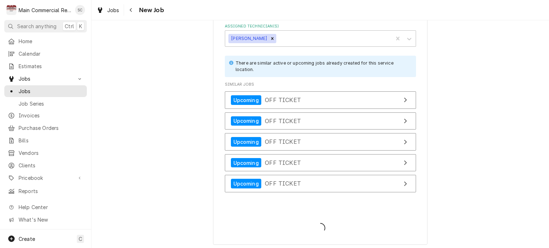
type textarea "x"
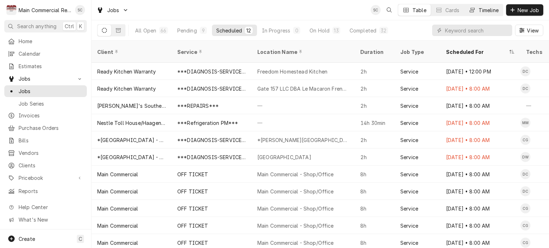
click at [479, 14] on button "Timeline" at bounding box center [483, 9] width 39 height 11
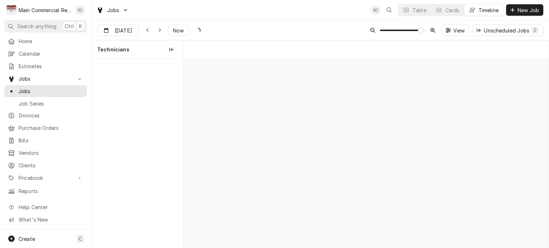
scroll to position [0, 7247]
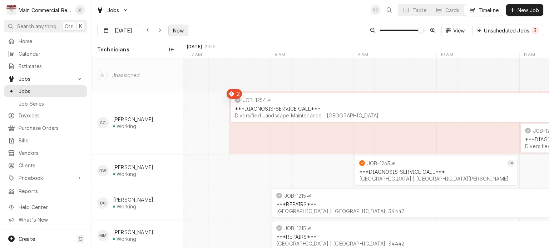
click at [185, 31] on button "Now" at bounding box center [178, 30] width 20 height 11
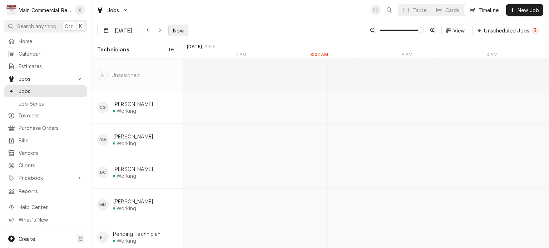
scroll to position [0, 7086]
type input "[DATE]"
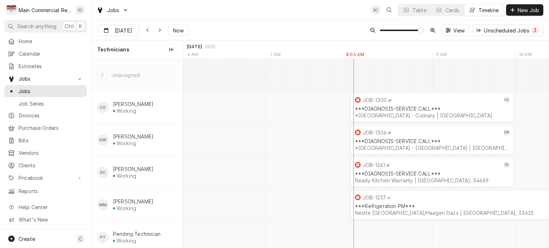
click at [343, 27] on div "Aug [DATE] Now View Unscheduled Jobs 3" at bounding box center [319, 30] width 457 height 20
click at [268, 27] on div "Aug [DATE] Now View Unscheduled Jobs 3" at bounding box center [319, 30] width 457 height 20
click at [261, 12] on div "Jobs SC Table Cards Timeline New Job" at bounding box center [319, 10] width 457 height 20
